Goal: Transaction & Acquisition: Obtain resource

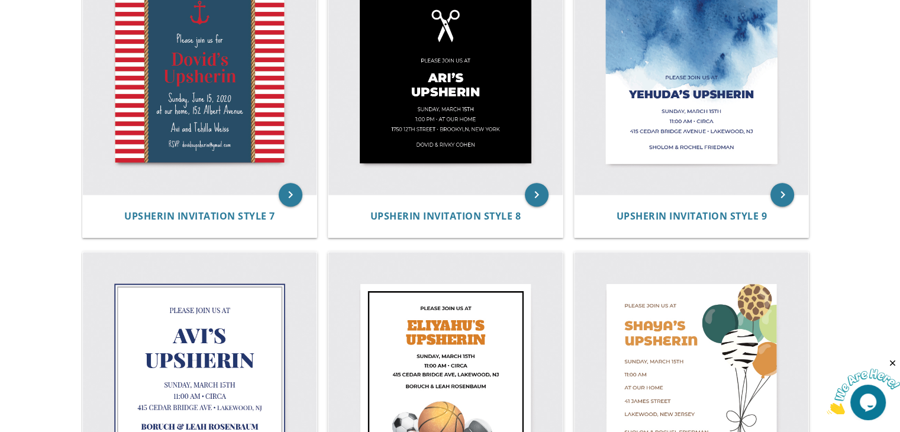
scroll to position [881, 0]
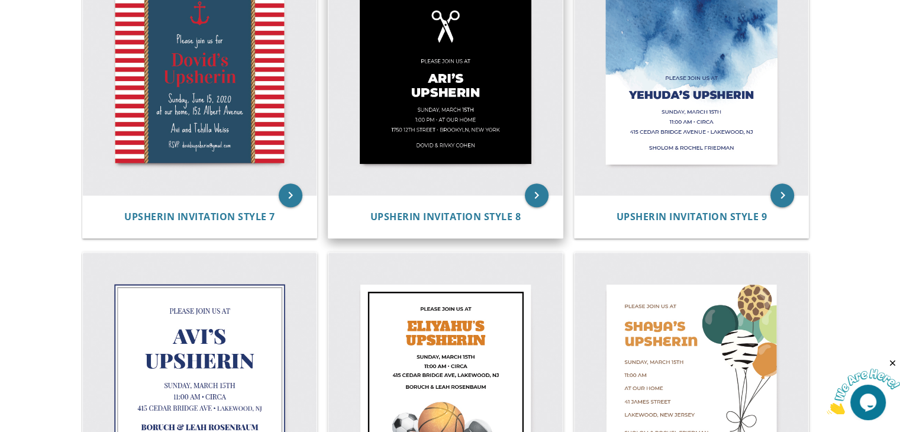
click at [427, 157] on img at bounding box center [446, 79] width 234 height 234
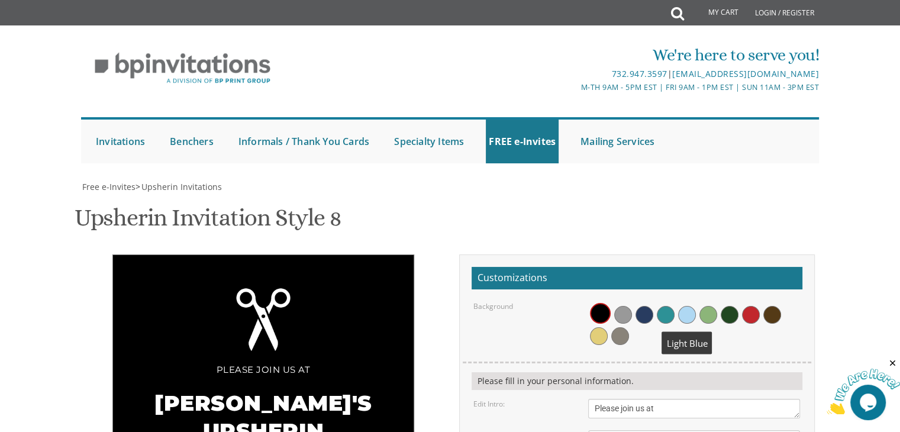
click at [680, 306] on span at bounding box center [687, 315] width 18 height 18
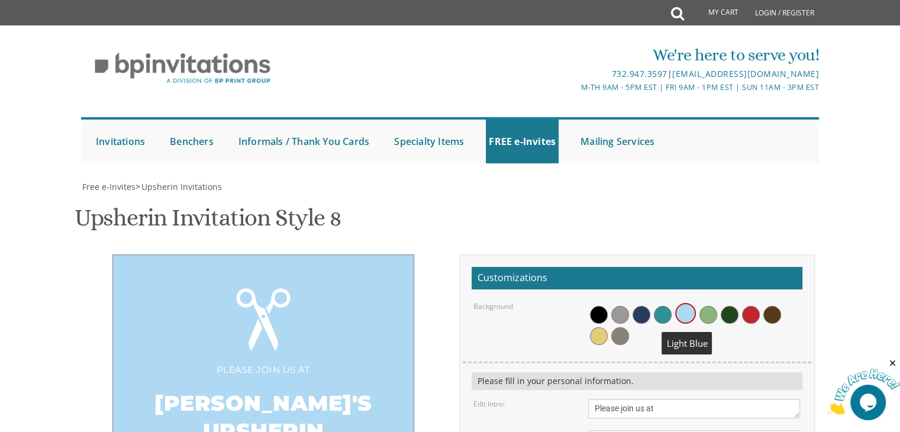
scroll to position [234, 0]
drag, startPoint x: 614, startPoint y: 242, endPoint x: 566, endPoint y: 239, distance: 48.7
type textarea "[PERSON_NAME]`s Upsherin"
drag, startPoint x: 673, startPoint y: 284, endPoint x: 623, endPoint y: 272, distance: 51.0
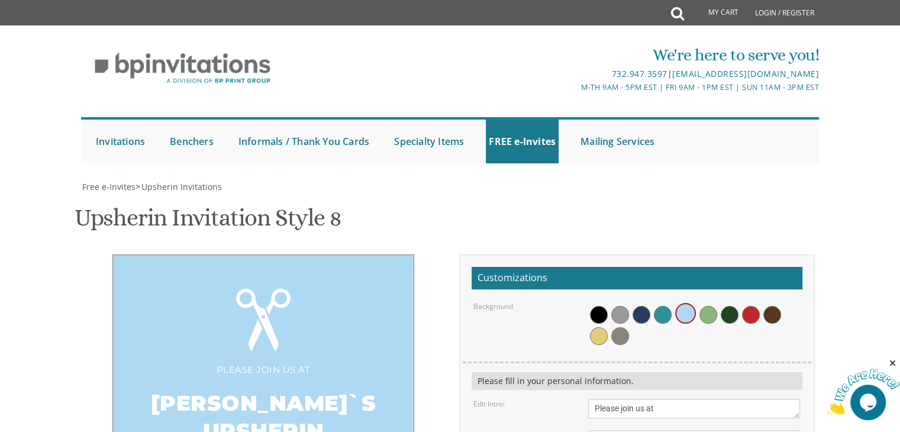
drag, startPoint x: 594, startPoint y: 282, endPoint x: 619, endPoint y: 280, distance: 25.0
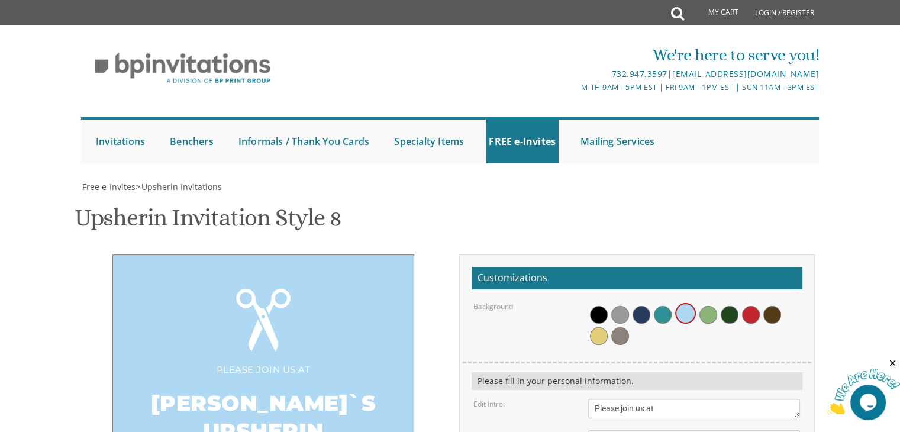
scroll to position [426, 0]
drag, startPoint x: 632, startPoint y: 210, endPoint x: 585, endPoint y: 210, distance: 47.4
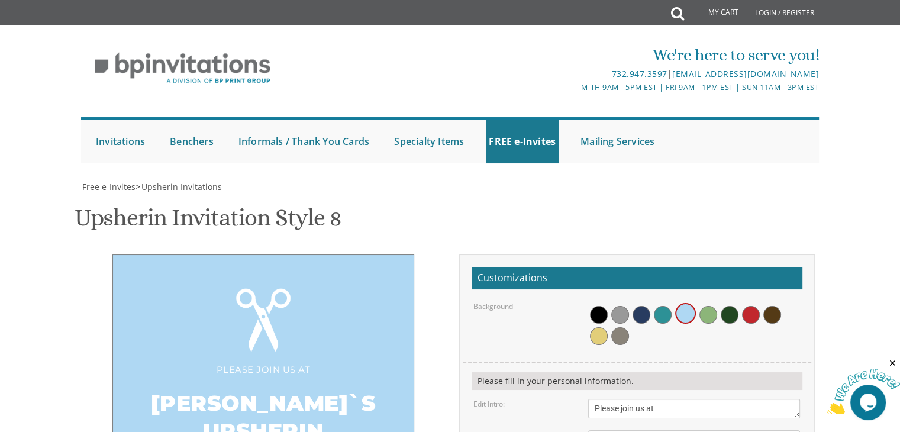
drag, startPoint x: 633, startPoint y: 209, endPoint x: 623, endPoint y: 209, distance: 10.1
drag, startPoint x: 678, startPoint y: 211, endPoint x: 771, endPoint y: 213, distance: 93.0
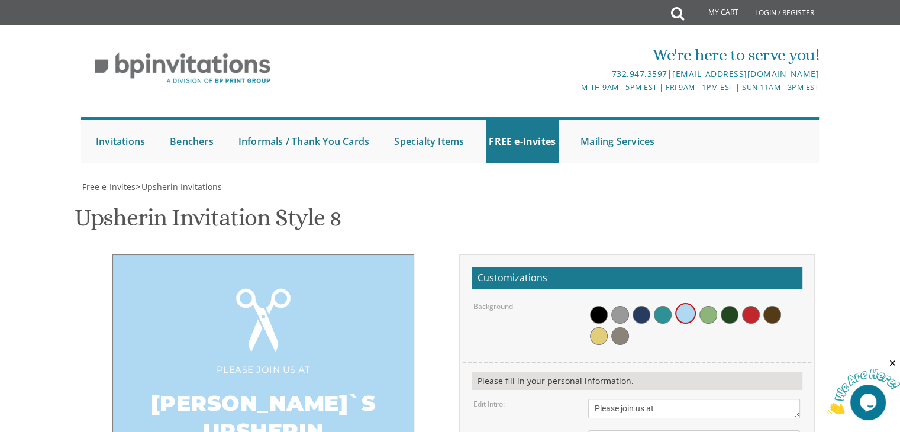
type textarea "[DATE] 1:30 pm • at our home [STREET_ADDRESS]"
drag, startPoint x: 706, startPoint y: 239, endPoint x: 565, endPoint y: 256, distance: 142.6
type textarea "H"
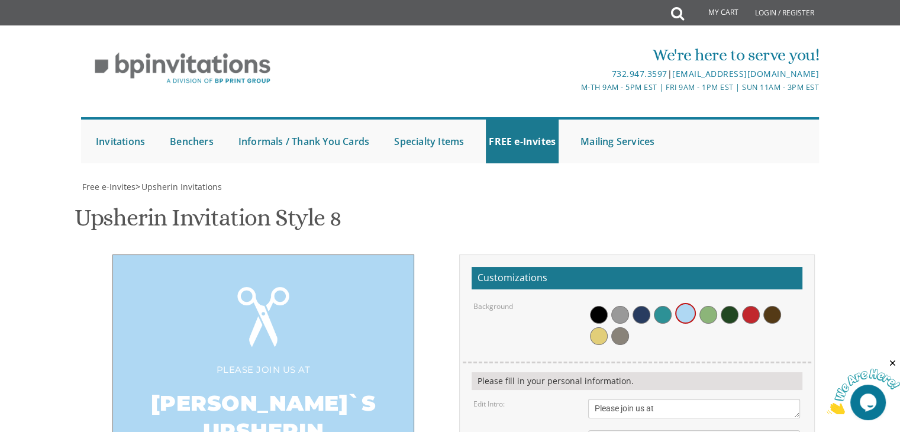
type textarea "A"
type textarea "[PERSON_NAME] and [PERSON_NAME]"
type input "[EMAIL_ADDRESS][DOMAIN_NAME]"
